Goal: Transaction & Acquisition: Purchase product/service

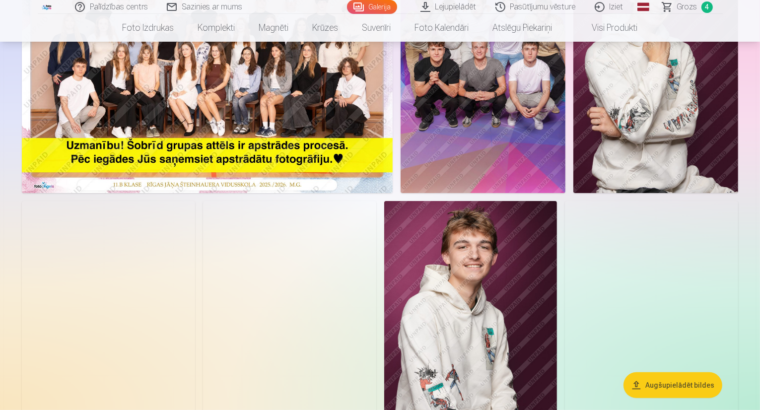
scroll to position [199, 0]
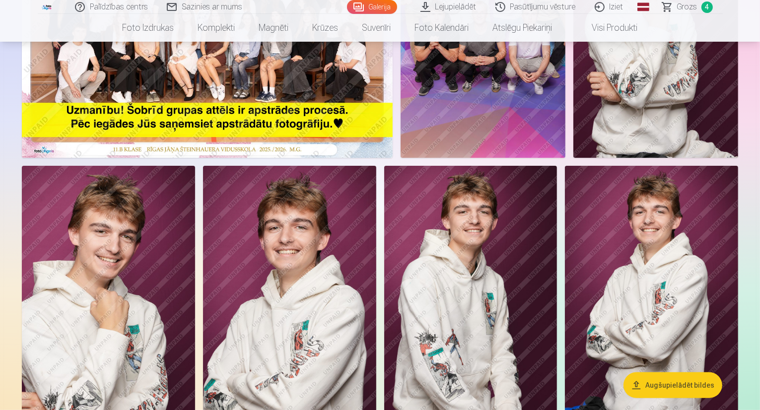
click at [677, 9] on link "Grozs 4" at bounding box center [687, 7] width 69 height 14
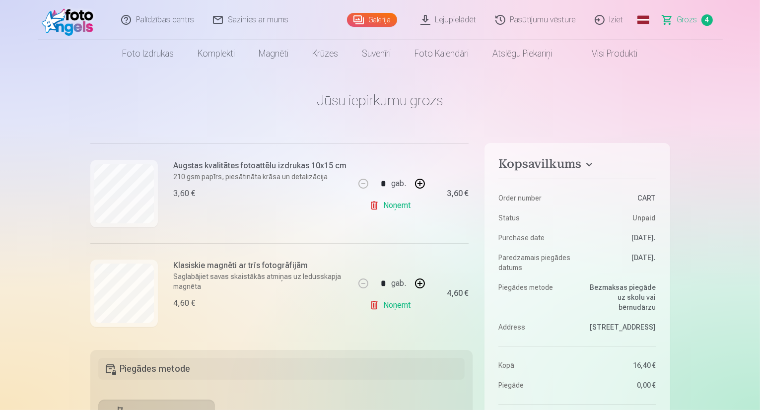
scroll to position [317, 0]
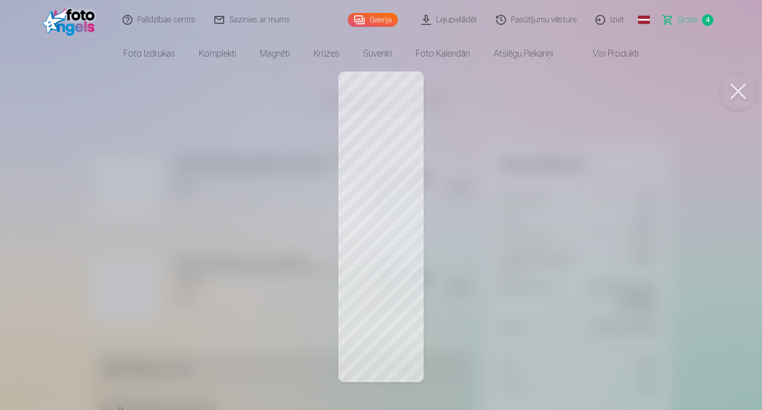
click at [1, 278] on div at bounding box center [381, 205] width 762 height 410
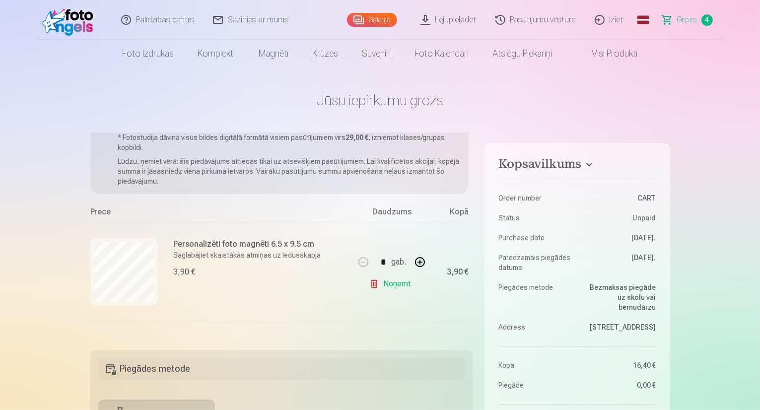
scroll to position [0, 0]
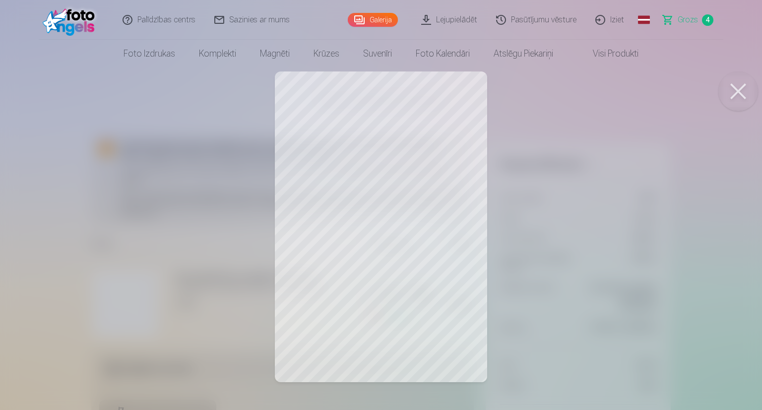
click at [747, 90] on button at bounding box center [739, 91] width 40 height 40
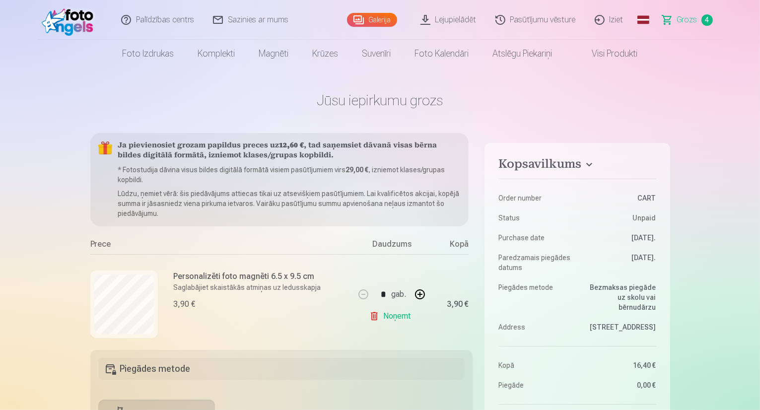
click at [395, 319] on link "Noņemt" at bounding box center [391, 316] width 45 height 20
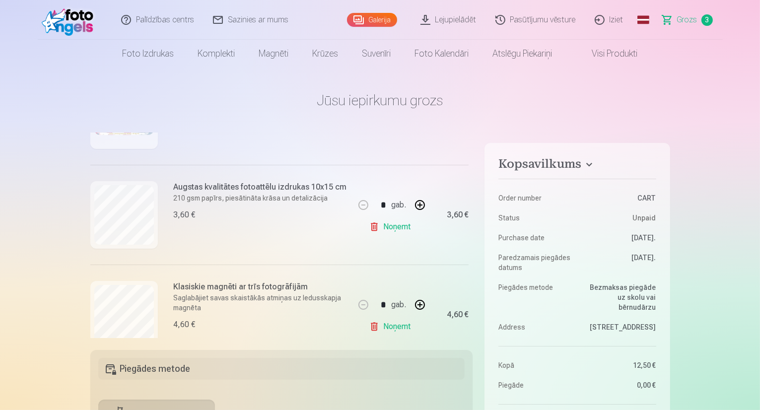
scroll to position [199, 0]
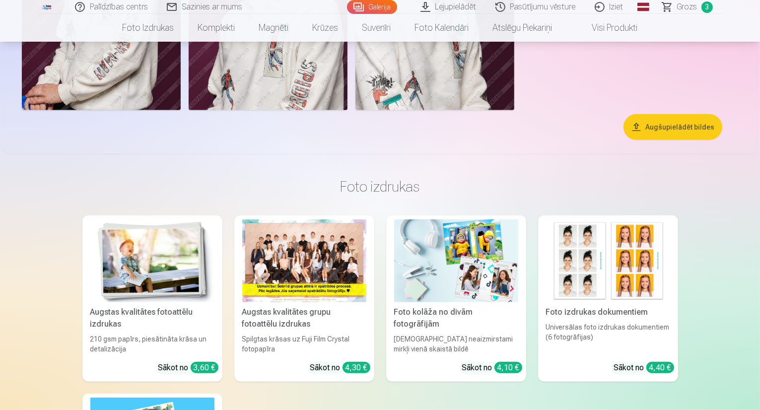
scroll to position [745, 0]
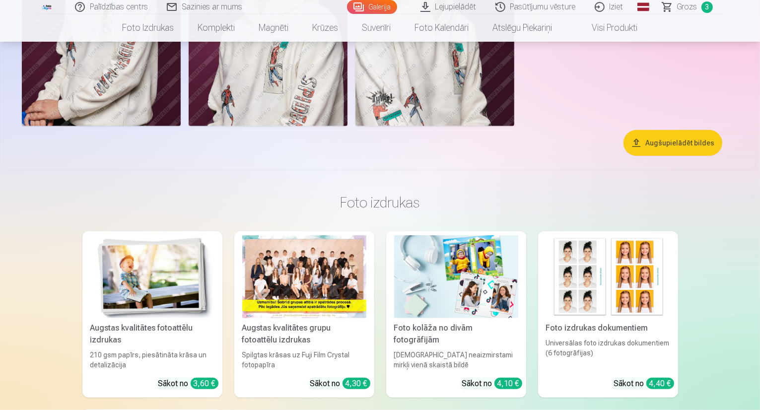
drag, startPoint x: 415, startPoint y: 165, endPoint x: 381, endPoint y: 165, distance: 33.8
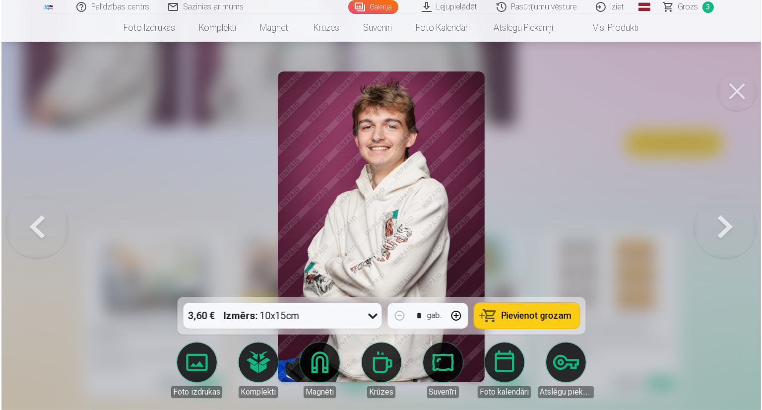
scroll to position [746, 0]
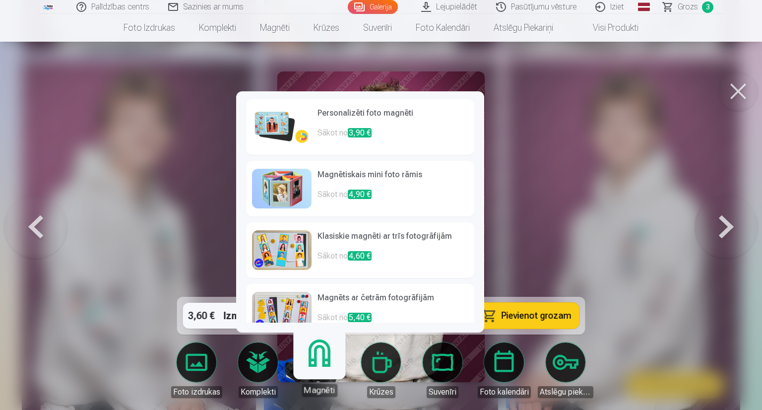
click at [322, 368] on link "Magnēti" at bounding box center [319, 366] width 61 height 61
click at [428, 134] on p "Sākot no 3,90 €" at bounding box center [393, 137] width 151 height 20
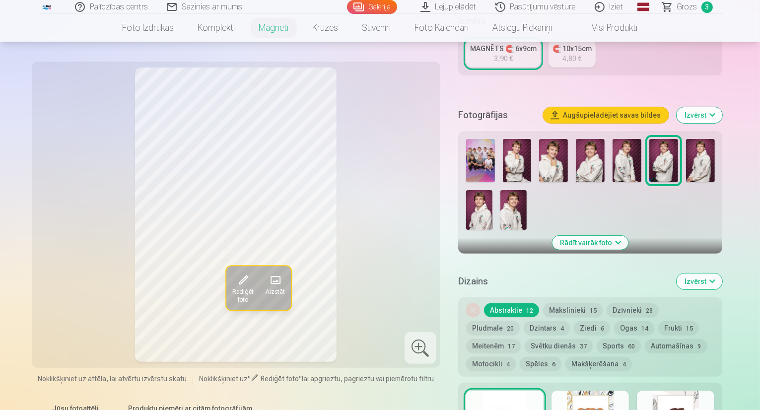
scroll to position [248, 0]
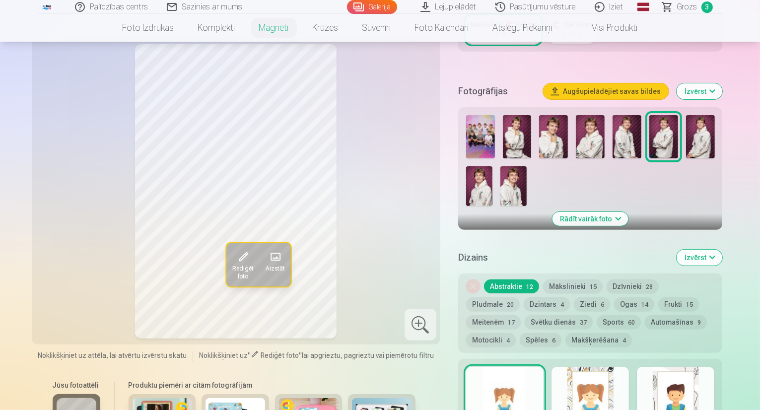
click at [587, 279] on button "Mākslinieki 15" at bounding box center [573, 286] width 60 height 14
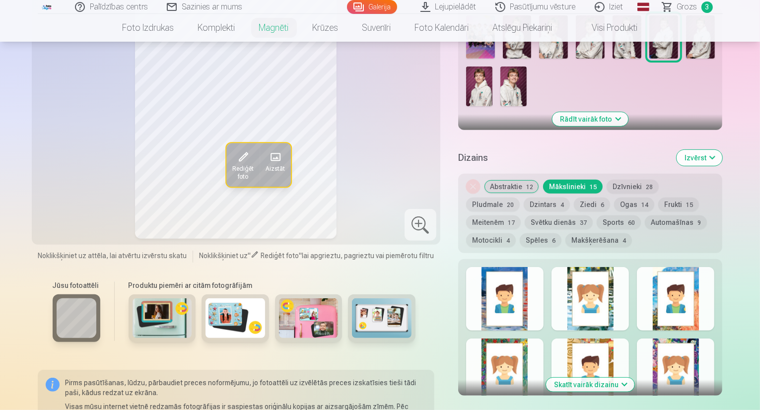
scroll to position [397, 0]
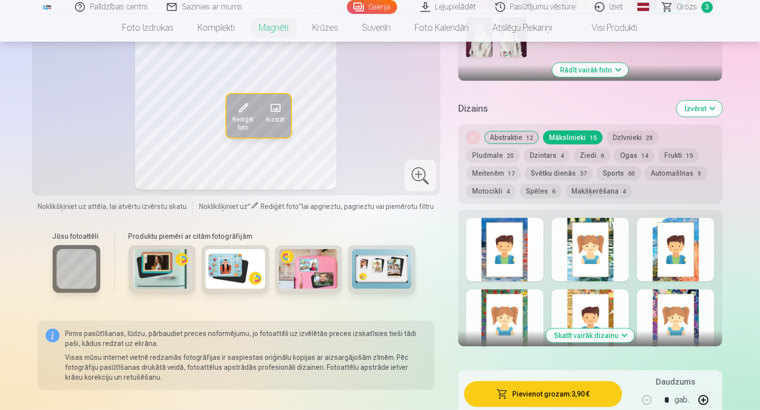
click at [639, 131] on button "Dzīvnieki 28" at bounding box center [633, 138] width 52 height 14
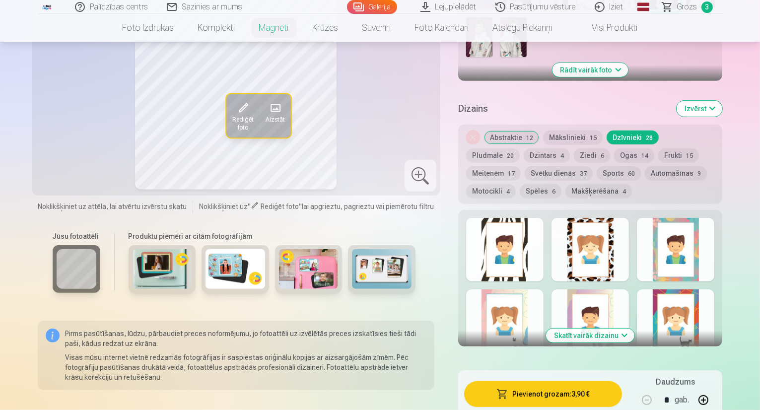
click at [686, 152] on span "15" at bounding box center [689, 155] width 7 height 7
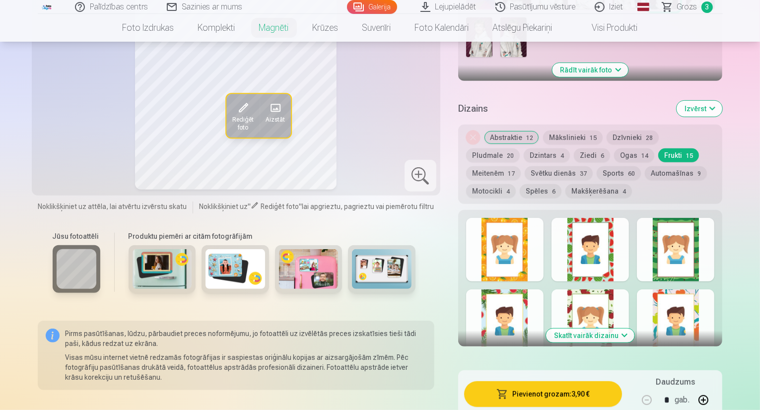
click at [614, 148] on button "Ogas 14" at bounding box center [634, 155] width 40 height 14
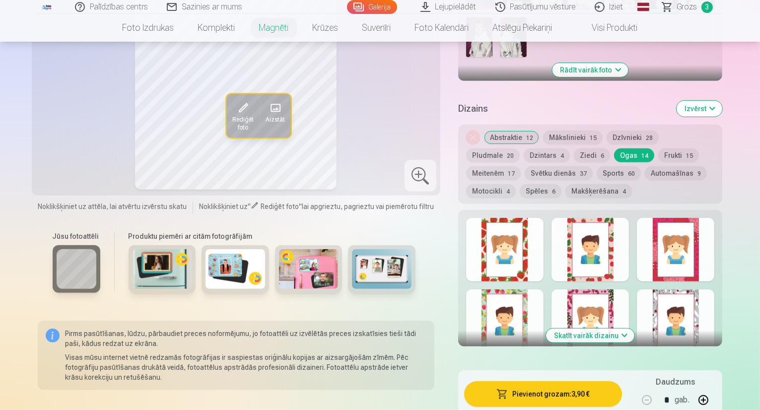
click at [597, 166] on button "Sports 60" at bounding box center [619, 173] width 44 height 14
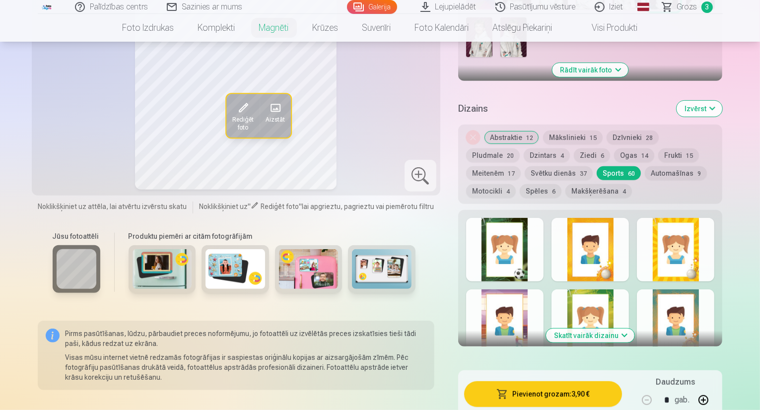
click at [580, 170] on span "37" at bounding box center [583, 173] width 7 height 7
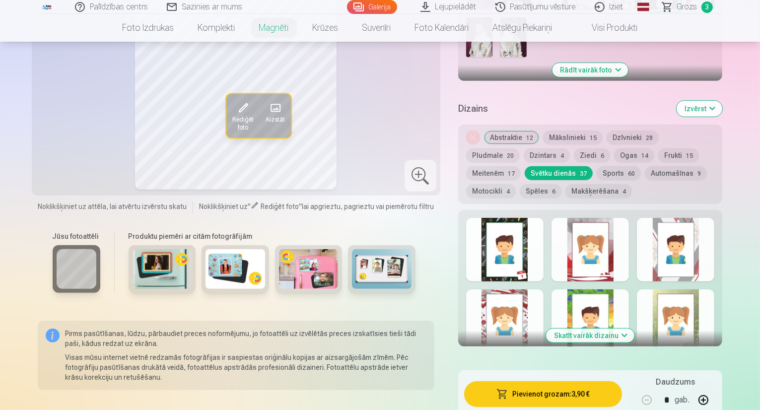
click at [622, 188] on span "4" at bounding box center [623, 191] width 3 height 7
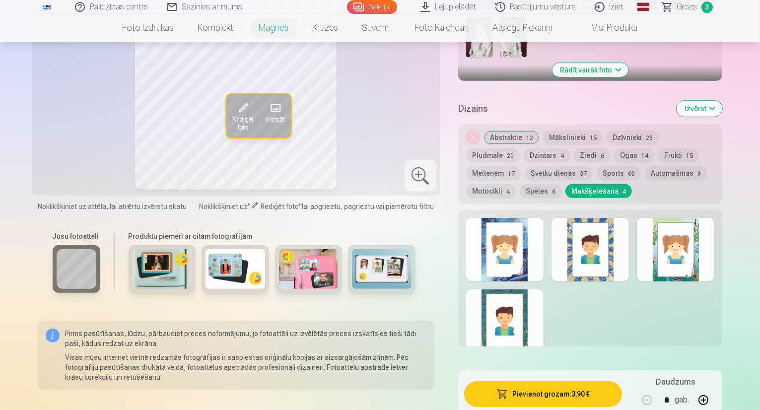
click at [561, 184] on button "Spēles 6" at bounding box center [541, 191] width 42 height 14
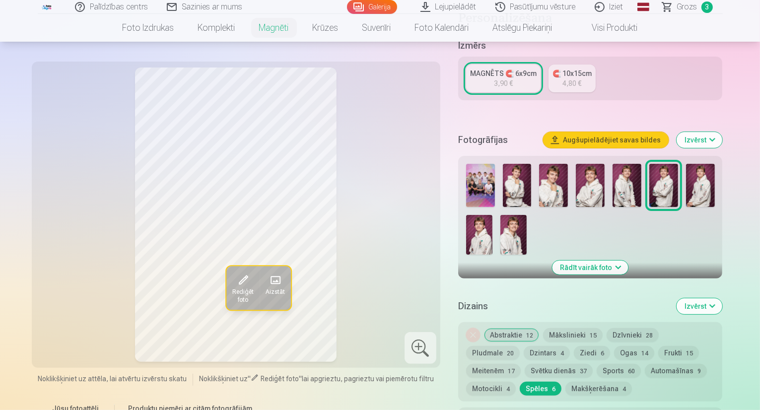
scroll to position [199, 0]
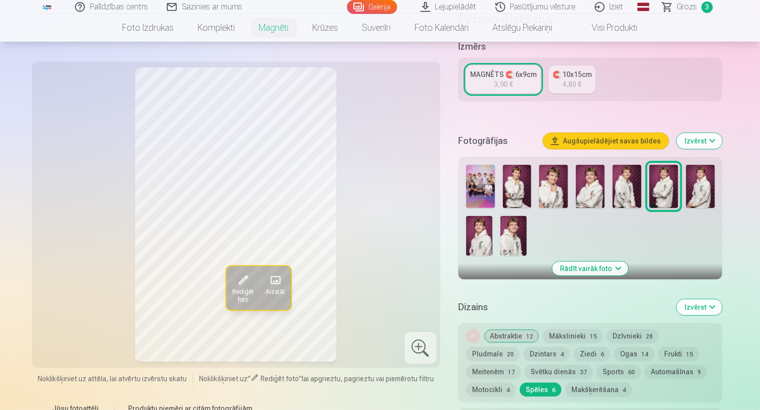
click at [579, 329] on button "Mākslinieki 15" at bounding box center [573, 336] width 60 height 14
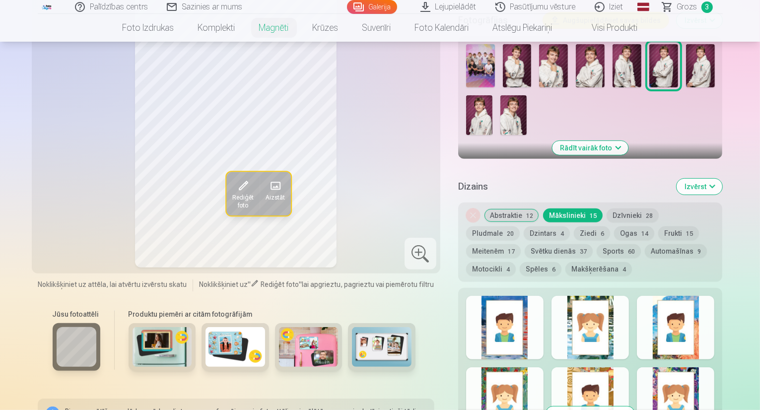
scroll to position [397, 0]
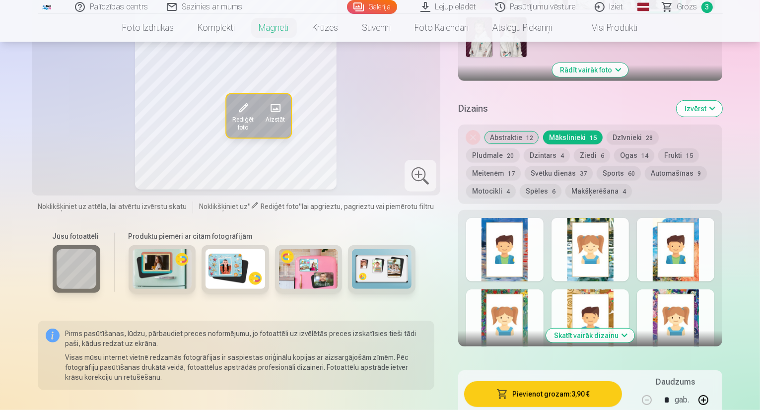
click at [611, 329] on button "Skatīt vairāk dizainu" at bounding box center [590, 336] width 88 height 14
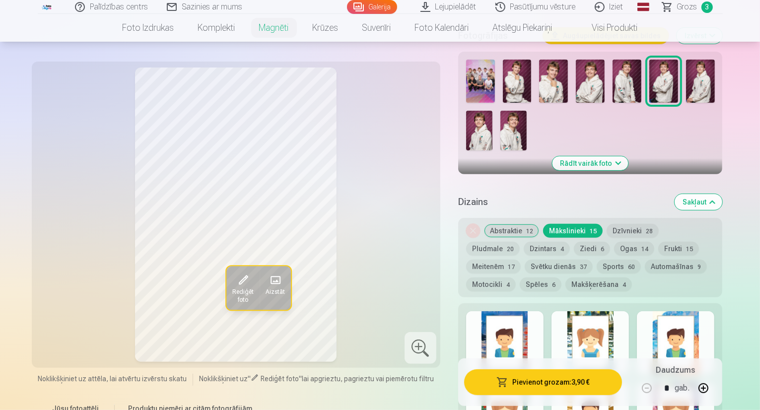
scroll to position [298, 0]
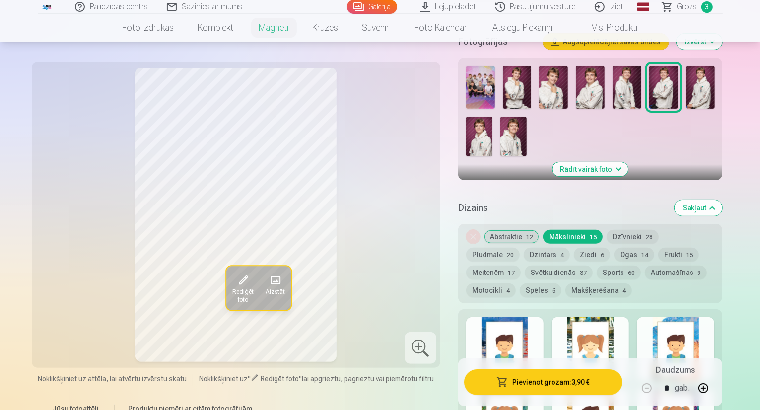
click at [522, 230] on button "Abstraktie 12" at bounding box center [511, 237] width 55 height 14
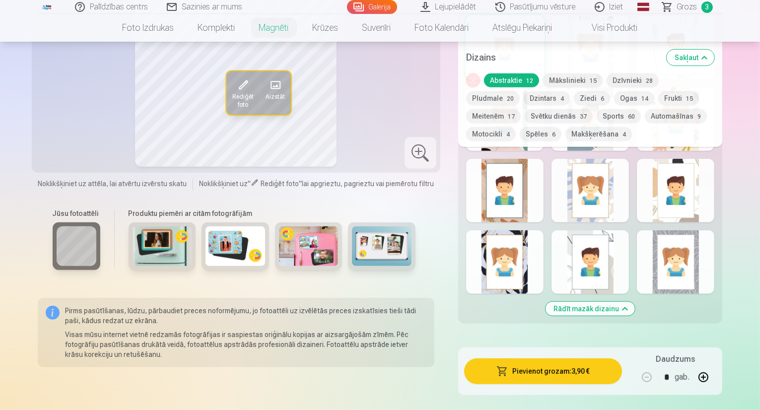
scroll to position [596, 0]
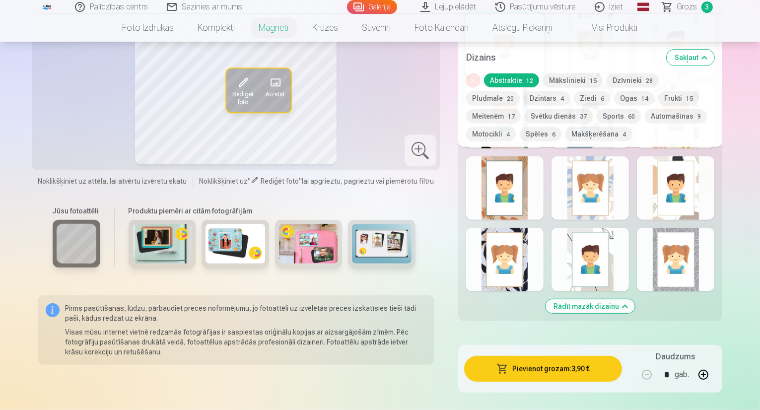
click at [633, 299] on button "Rādīt mazāk dizainu" at bounding box center [590, 306] width 89 height 14
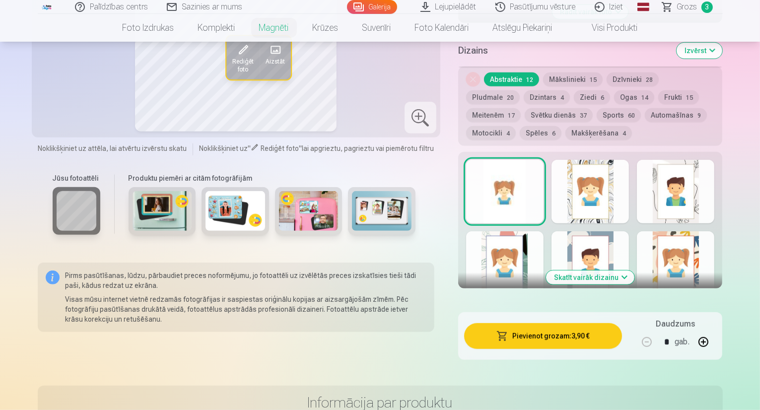
scroll to position [453, 0]
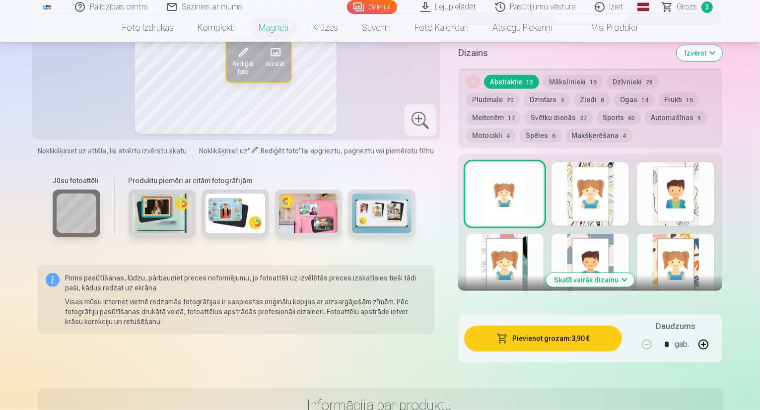
click at [622, 273] on button "Skatīt vairāk dizainu" at bounding box center [590, 280] width 88 height 14
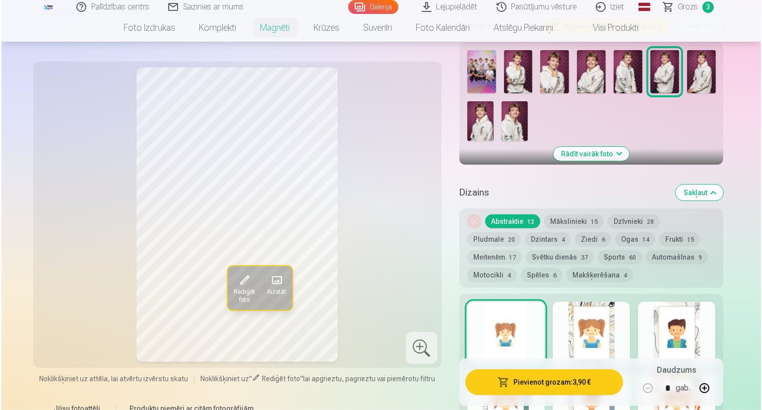
scroll to position [304, 0]
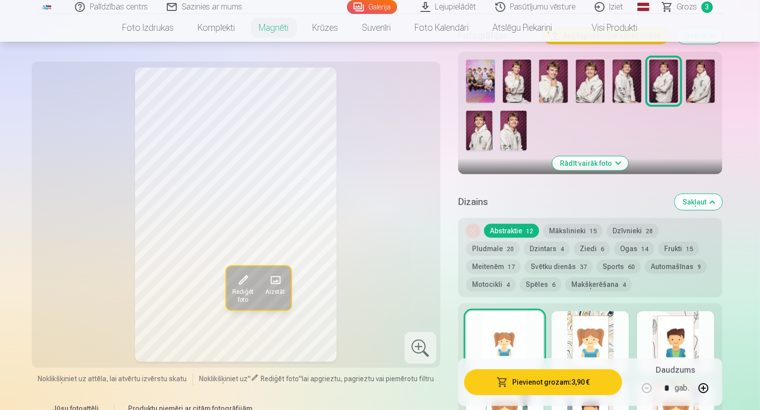
click at [524, 388] on button "Pievienot grozam : 3,90 €" at bounding box center [543, 382] width 158 height 26
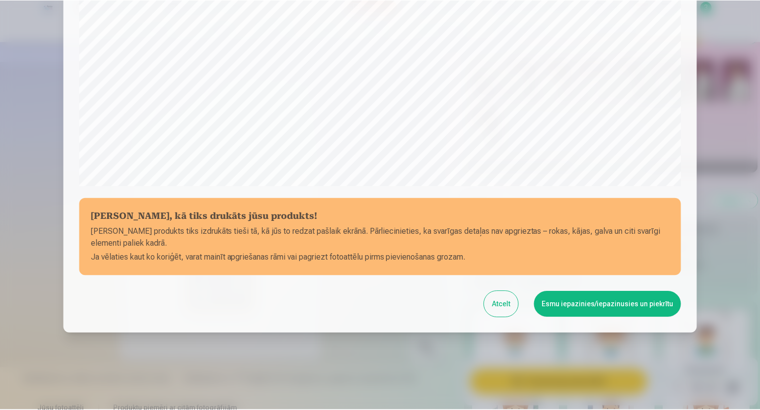
scroll to position [305, 0]
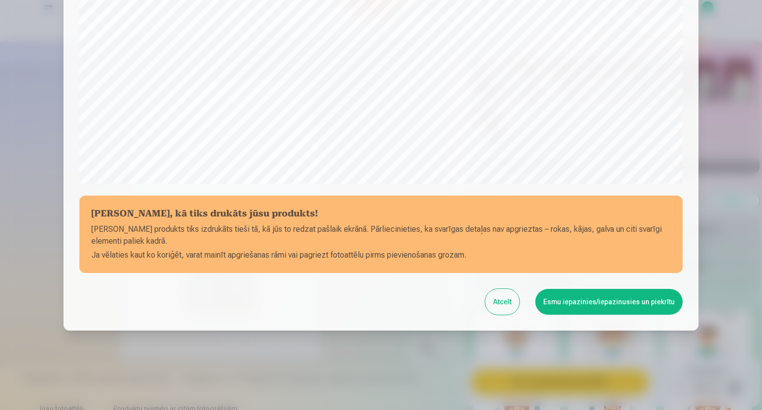
click at [584, 300] on button "Esmu iepazinies/iepazinusies un piekrītu" at bounding box center [609, 302] width 147 height 26
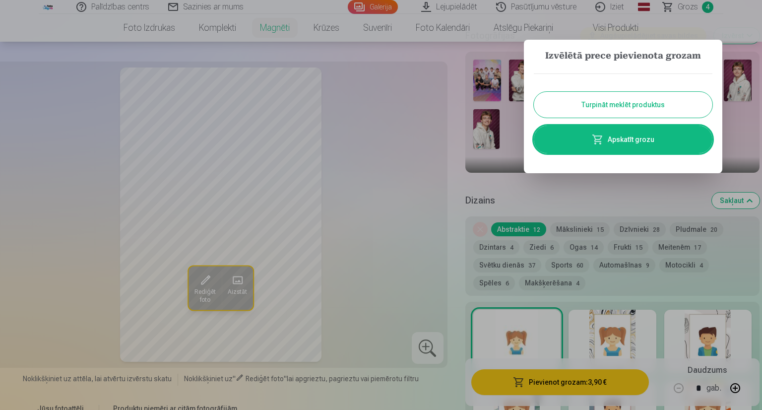
click at [688, 14] on div at bounding box center [381, 205] width 762 height 410
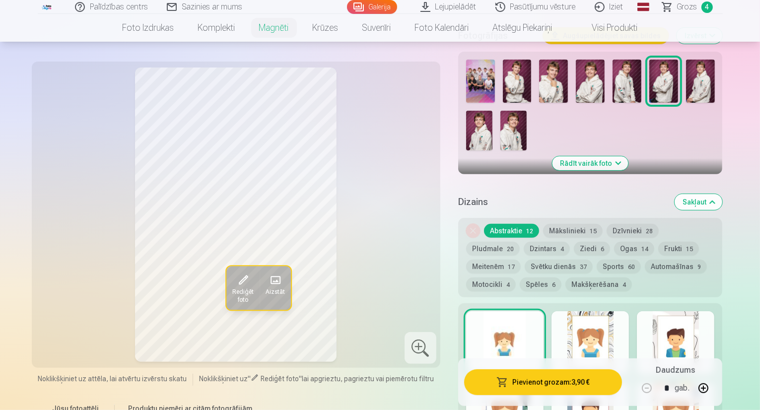
click at [685, 6] on span "Grozs" at bounding box center [687, 7] width 20 height 12
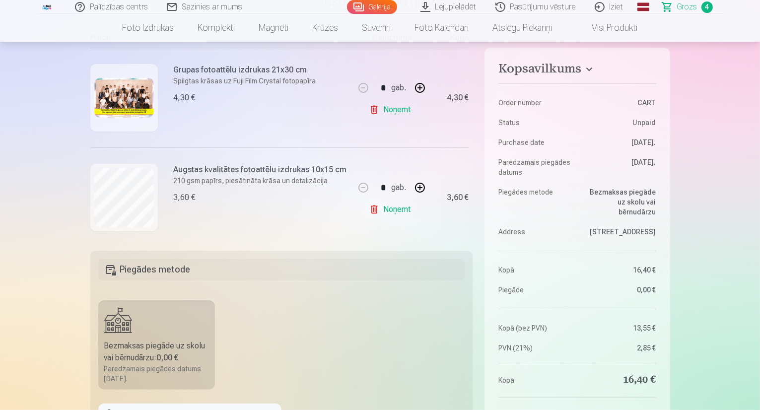
scroll to position [168, 0]
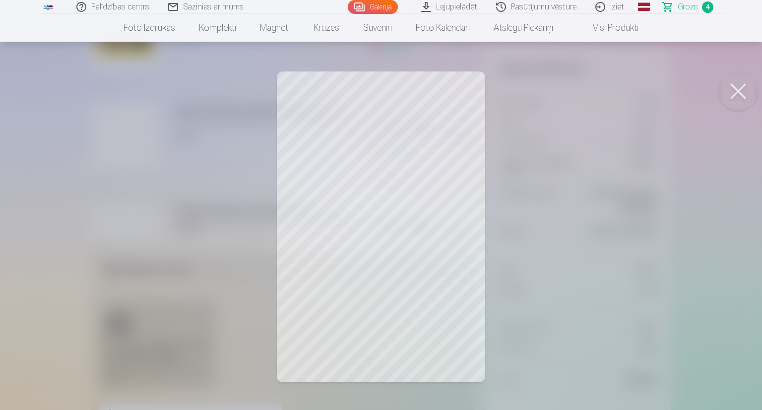
click at [740, 86] on button at bounding box center [739, 91] width 40 height 40
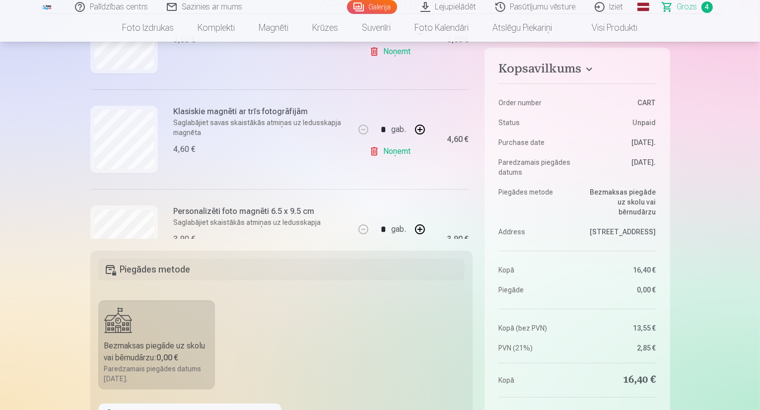
scroll to position [268, 0]
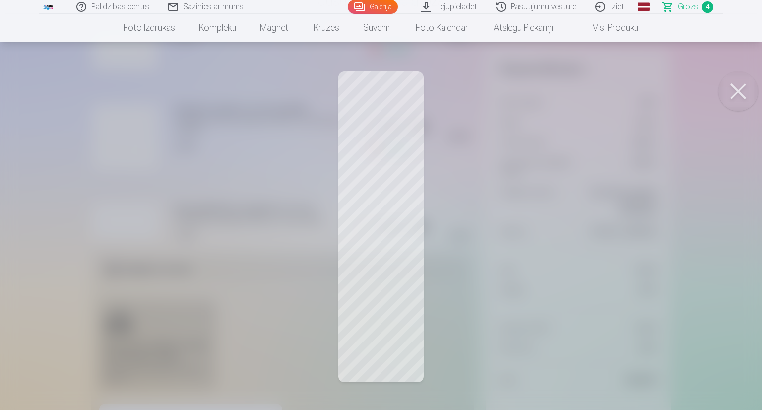
click at [740, 91] on button at bounding box center [739, 91] width 40 height 40
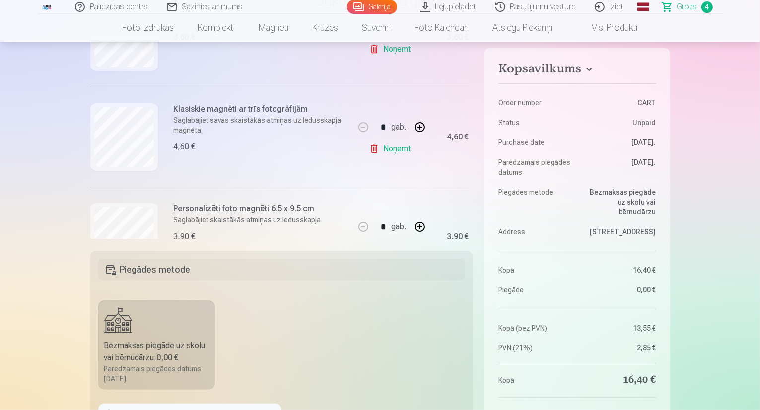
click at [407, 146] on link "Noņemt" at bounding box center [391, 149] width 45 height 20
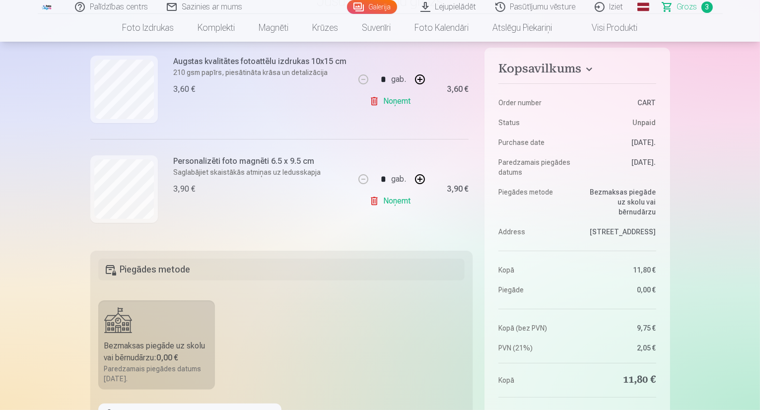
scroll to position [199, 0]
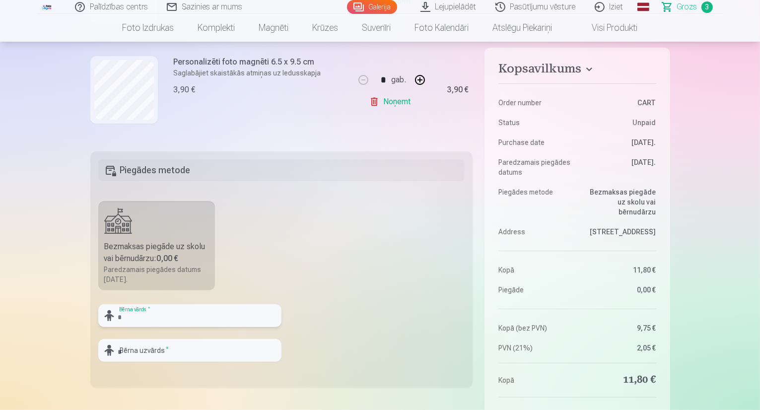
click at [169, 316] on input "text" at bounding box center [189, 315] width 183 height 23
type input "*******"
click at [176, 347] on input "text" at bounding box center [189, 350] width 183 height 23
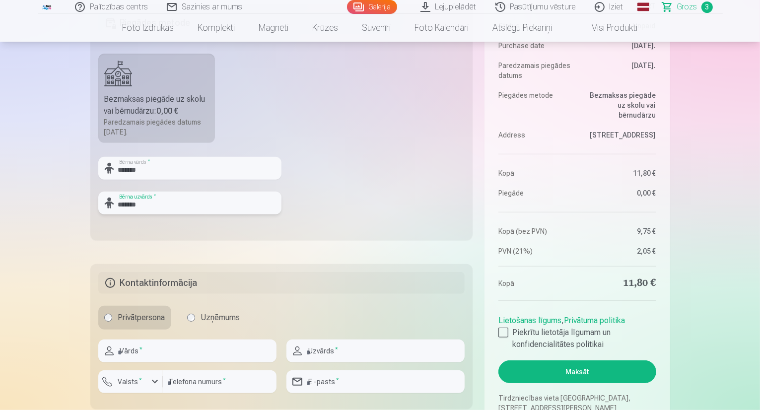
scroll to position [347, 0]
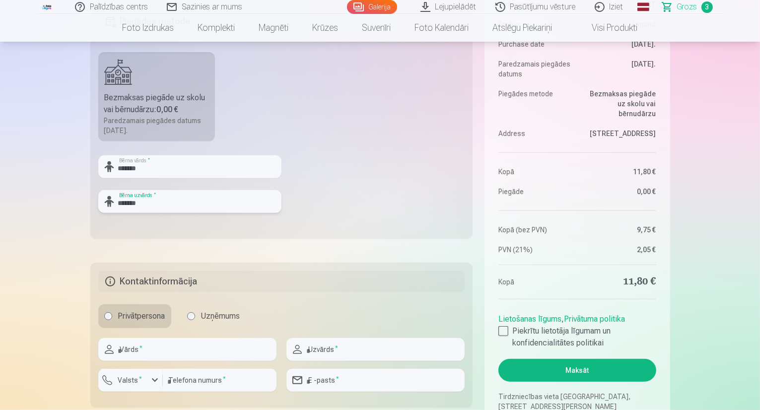
type input "*******"
click at [153, 352] on input "text" at bounding box center [187, 349] width 178 height 23
type input "****"
click at [318, 351] on input "text" at bounding box center [375, 349] width 178 height 23
type input "*******"
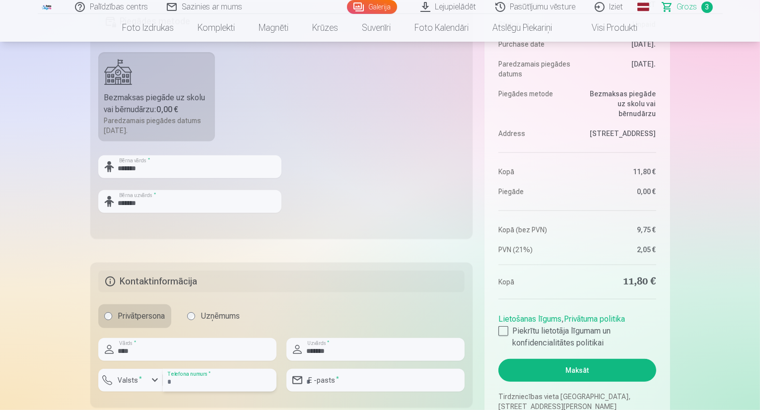
click at [195, 380] on input "number" at bounding box center [220, 380] width 114 height 23
click at [123, 382] on label "Valsts *" at bounding box center [130, 380] width 32 height 10
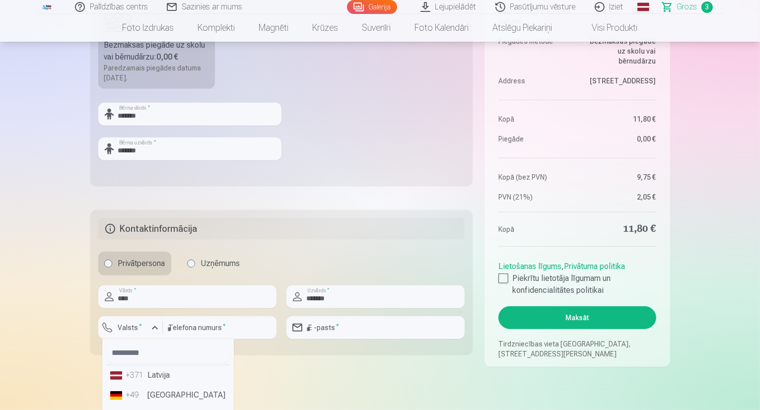
scroll to position [403, 0]
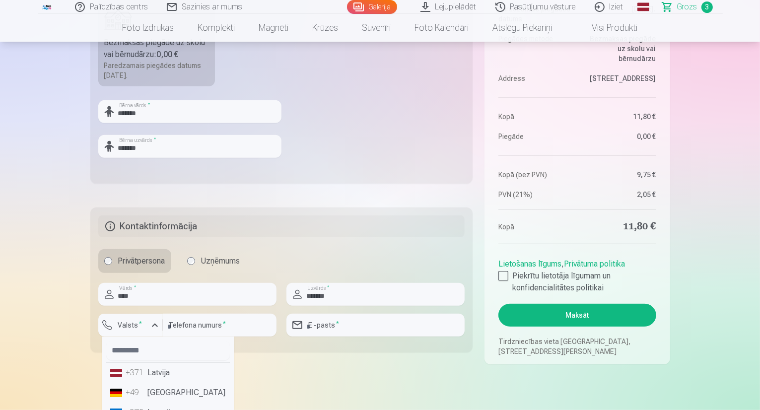
click at [167, 373] on li "+371 Latvija" at bounding box center [168, 373] width 124 height 20
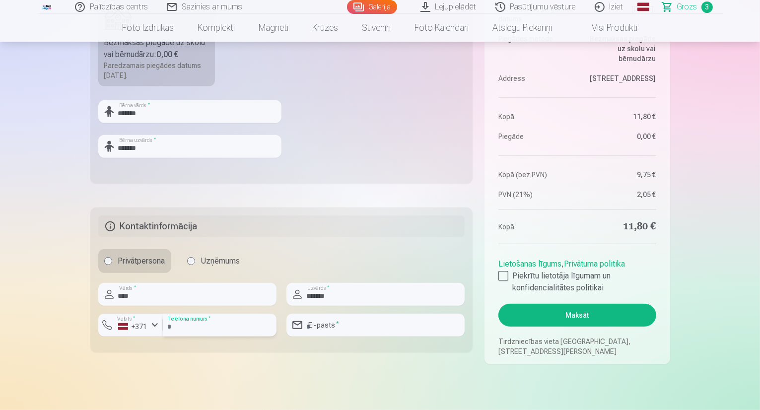
click at [206, 322] on input "number" at bounding box center [220, 325] width 114 height 23
type input "********"
click at [317, 324] on input "email" at bounding box center [375, 325] width 178 height 23
type input "**********"
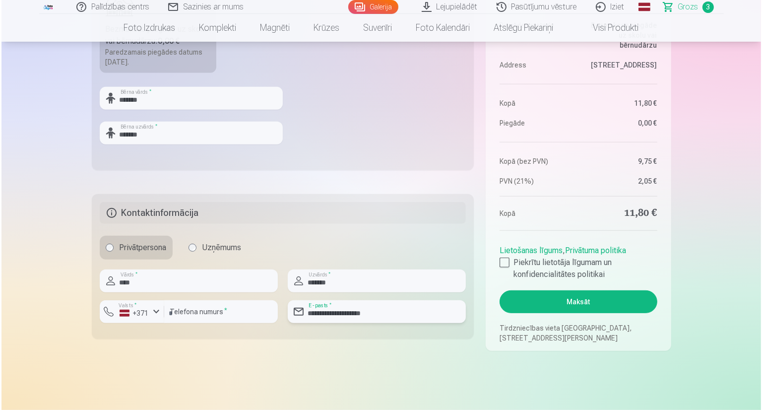
scroll to position [452, 0]
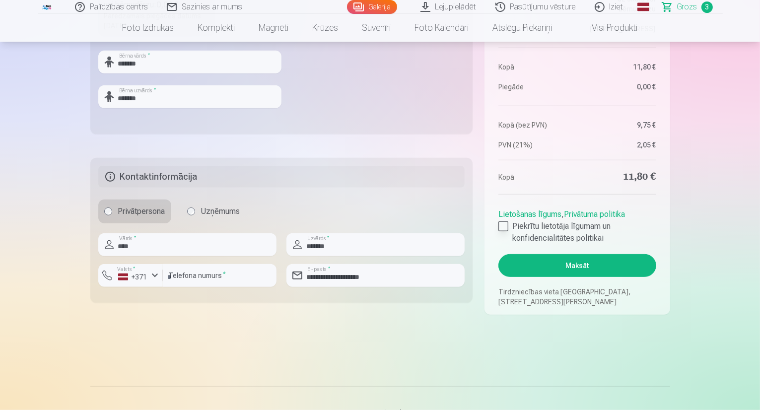
click at [502, 227] on div at bounding box center [503, 226] width 10 height 10
click at [574, 265] on button "Maksāt" at bounding box center [576, 265] width 157 height 23
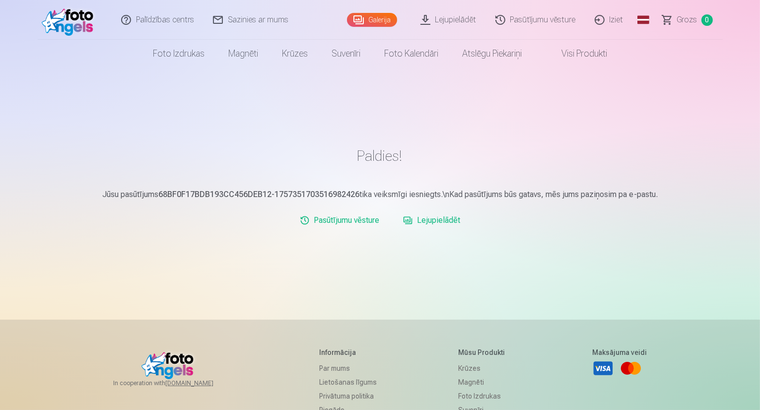
click at [369, 17] on link "Galerija" at bounding box center [372, 20] width 50 height 14
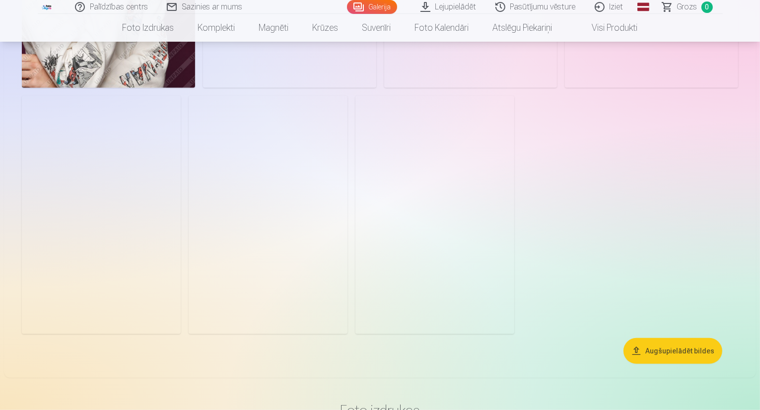
scroll to position [496, 0]
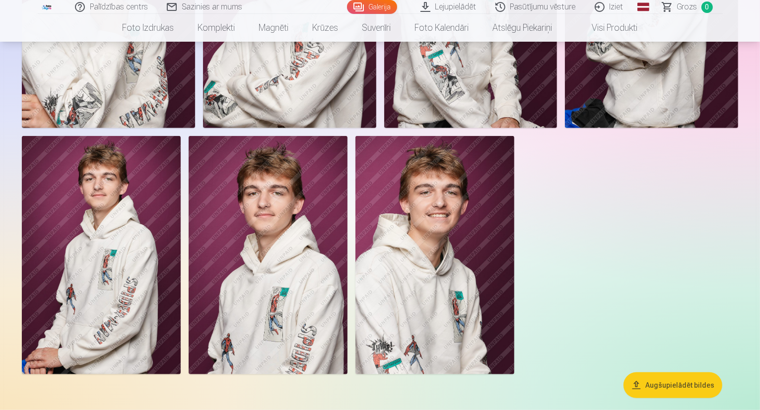
click at [688, 380] on button "Augšupielādēt bildes" at bounding box center [672, 385] width 99 height 26
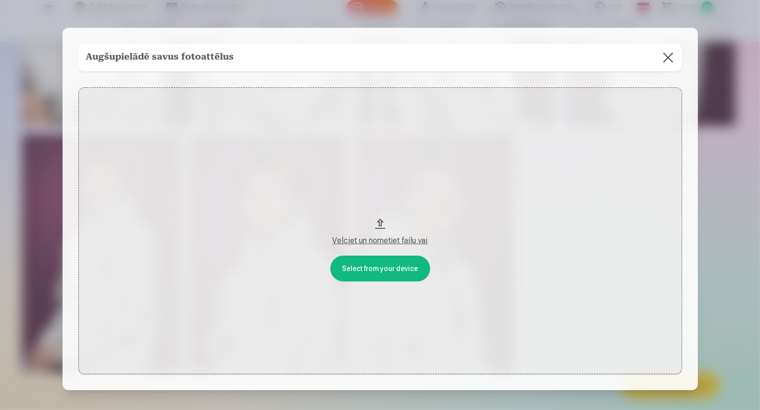
scroll to position [497, 0]
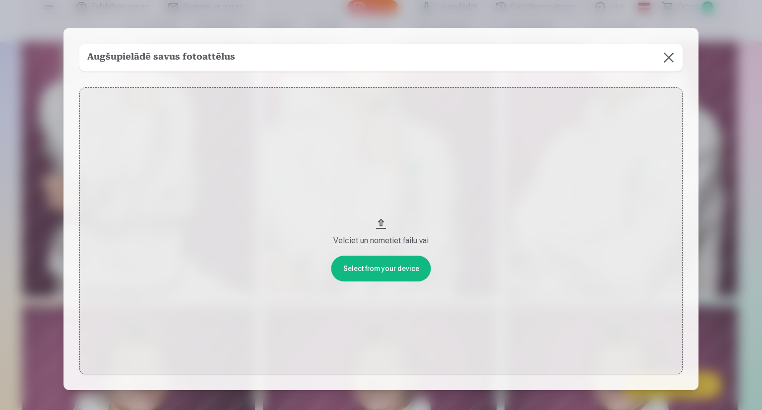
click at [371, 241] on div "Velciet un nometiet failu vai" at bounding box center [381, 241] width 584 height 12
click at [665, 56] on button at bounding box center [669, 58] width 28 height 28
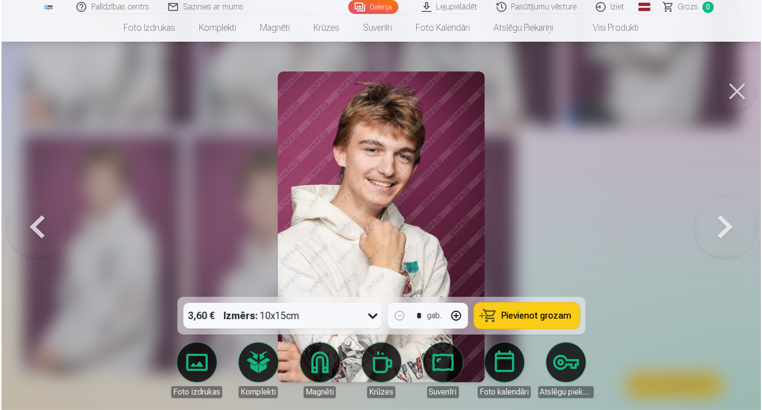
scroll to position [498, 0]
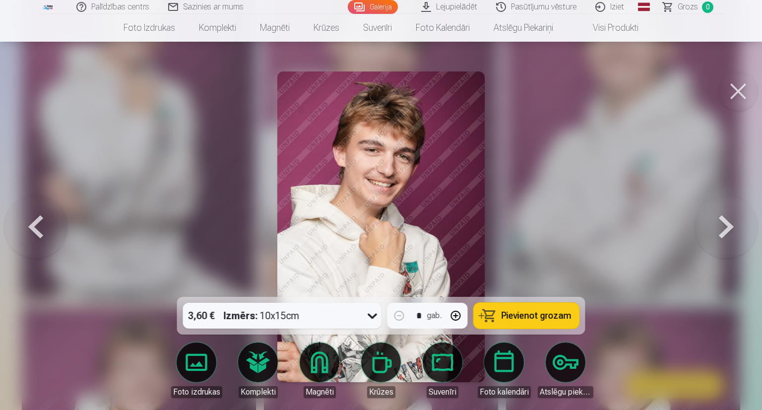
click at [745, 92] on button at bounding box center [739, 91] width 40 height 40
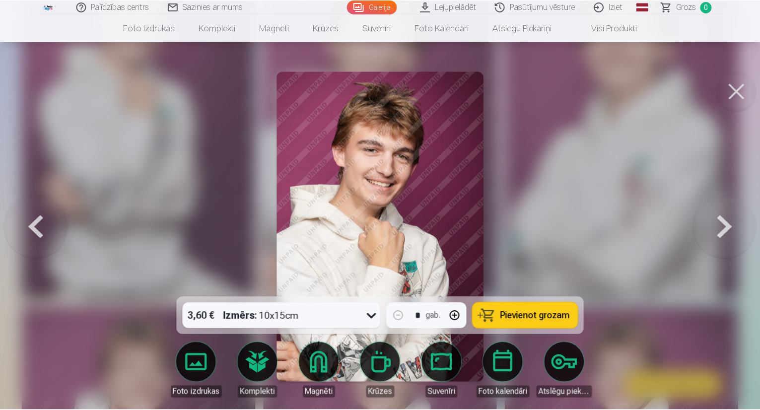
scroll to position [497, 0]
